Goal: Task Accomplishment & Management: Manage account settings

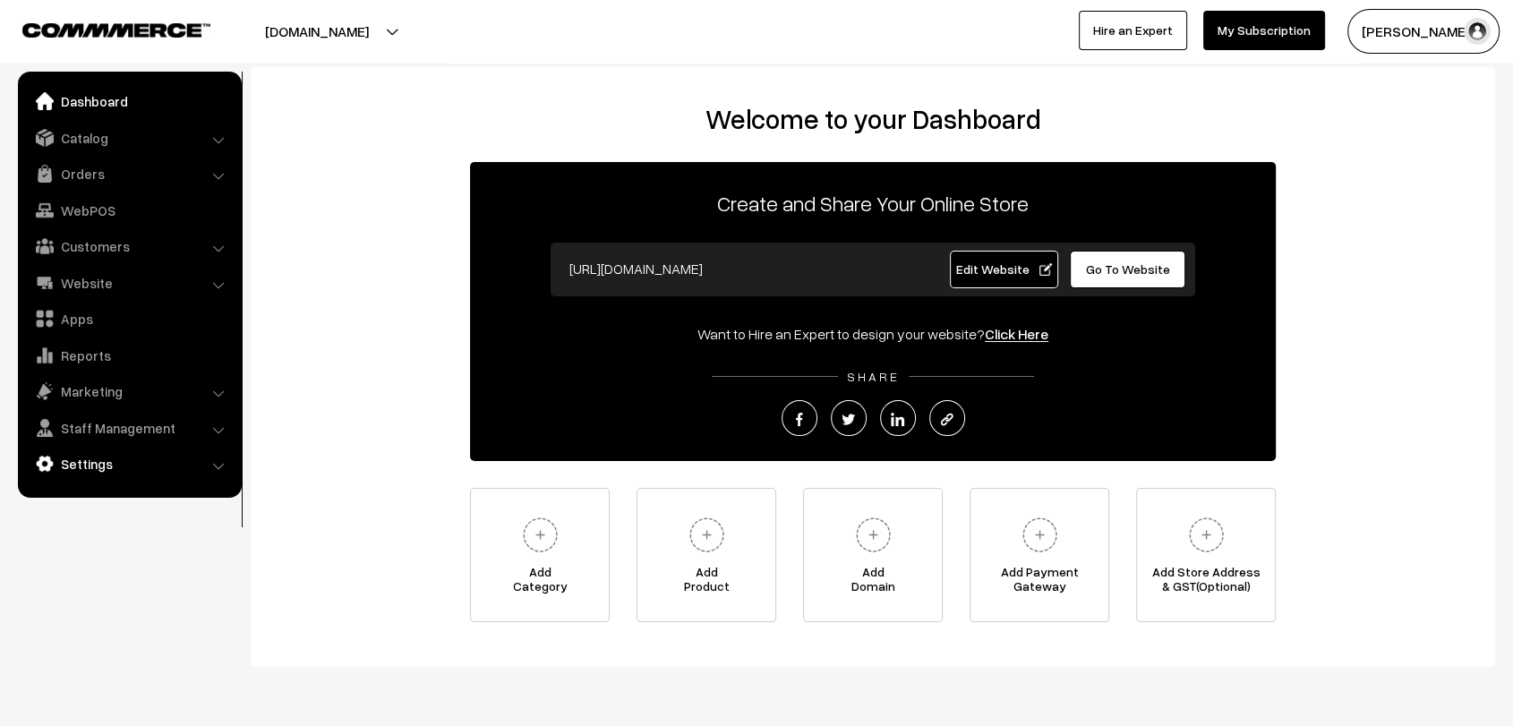
click at [82, 460] on link "Settings" at bounding box center [128, 464] width 213 height 32
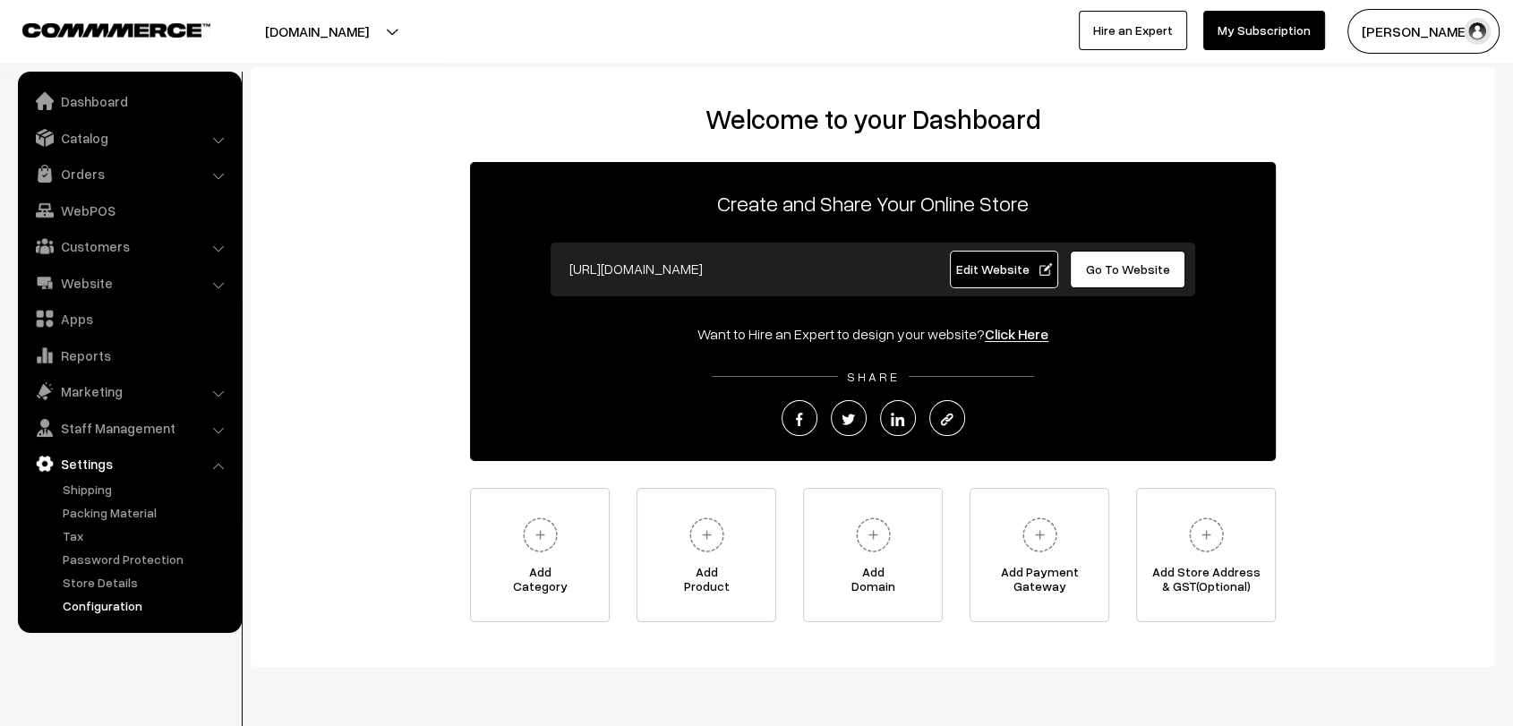
click at [120, 604] on link "Configuration" at bounding box center [146, 605] width 177 height 19
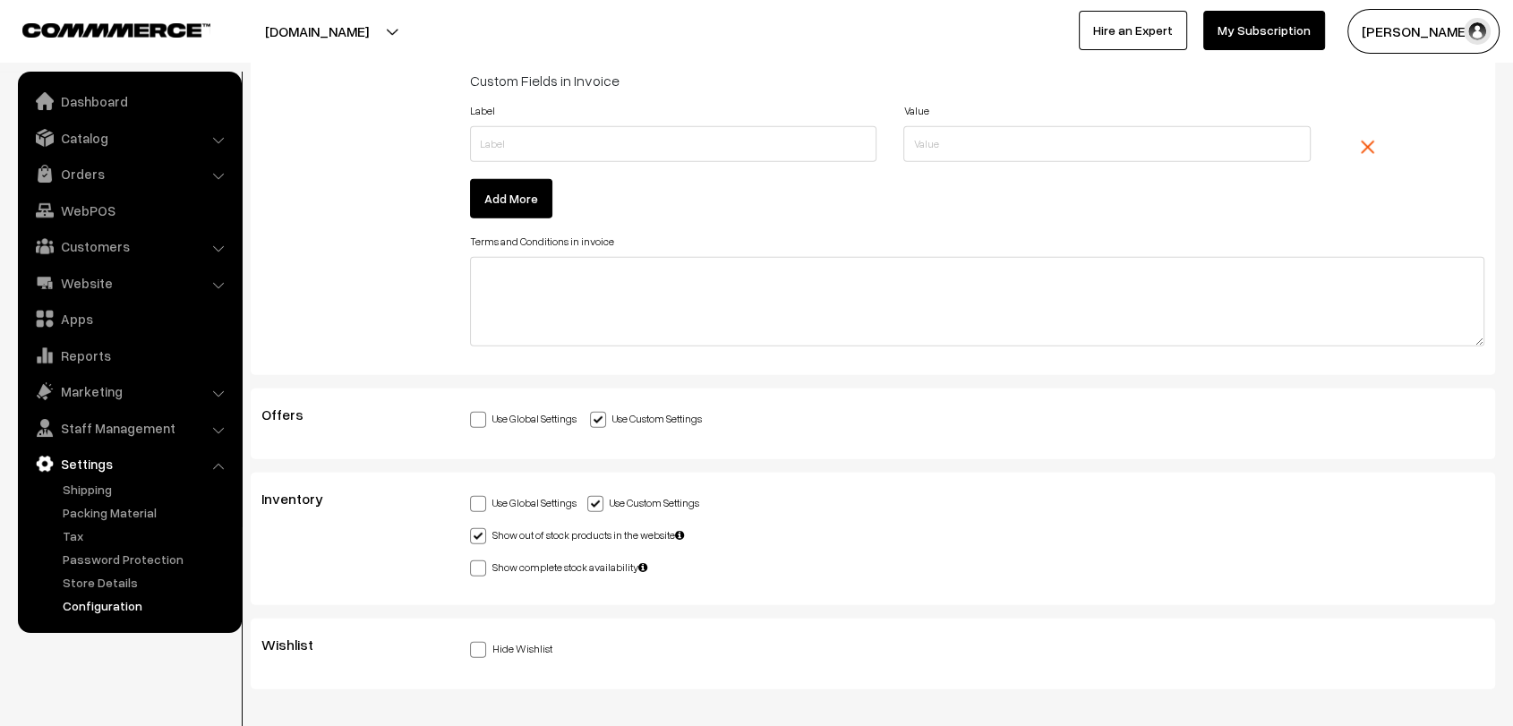
scroll to position [4895, 0]
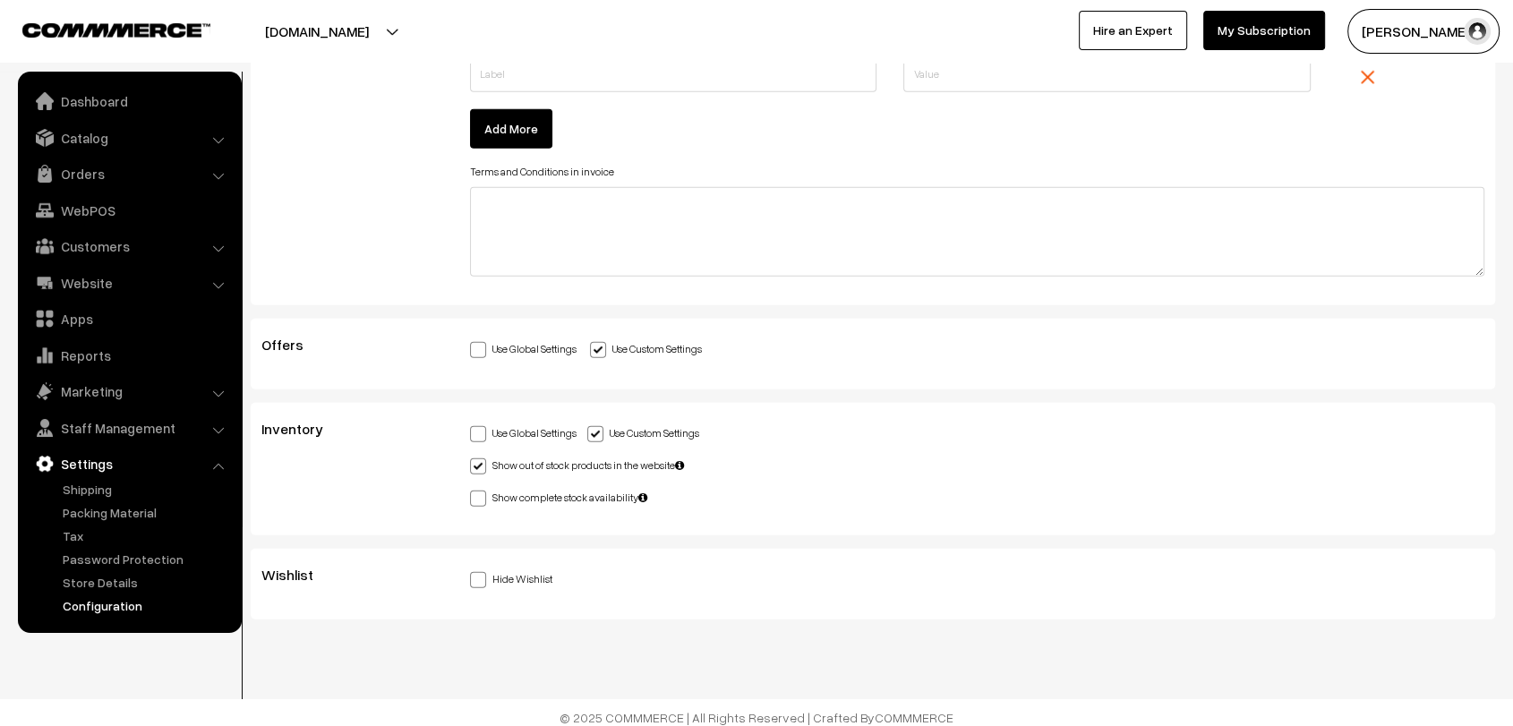
click at [477, 572] on span at bounding box center [478, 580] width 16 height 16
click at [477, 571] on input "Hide Wishlist" at bounding box center [476, 577] width 12 height 12
click at [477, 572] on span at bounding box center [478, 580] width 16 height 16
click at [477, 571] on input "Hide Wishlist" at bounding box center [476, 577] width 12 height 12
checkbox input "false"
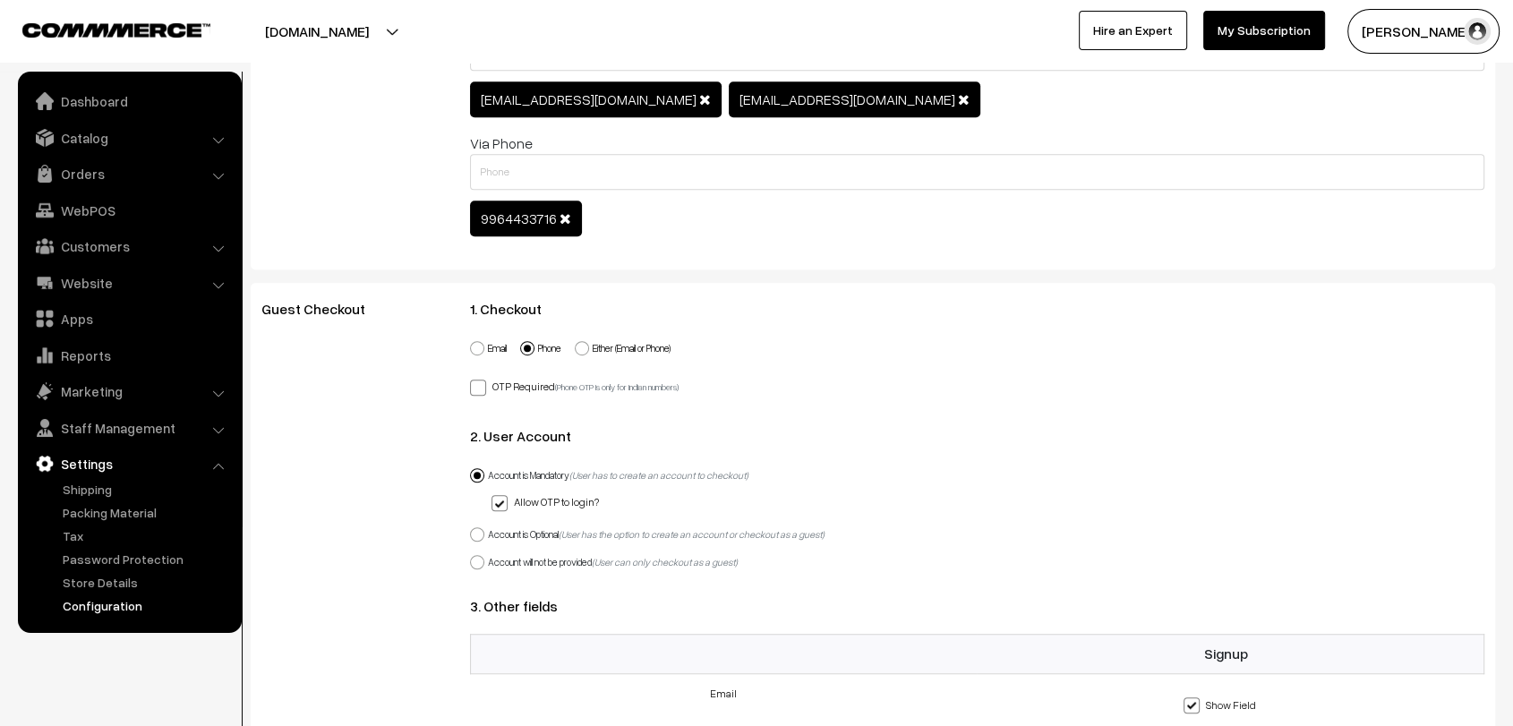
scroll to position [1049, 0]
